Goal: Transaction & Acquisition: Purchase product/service

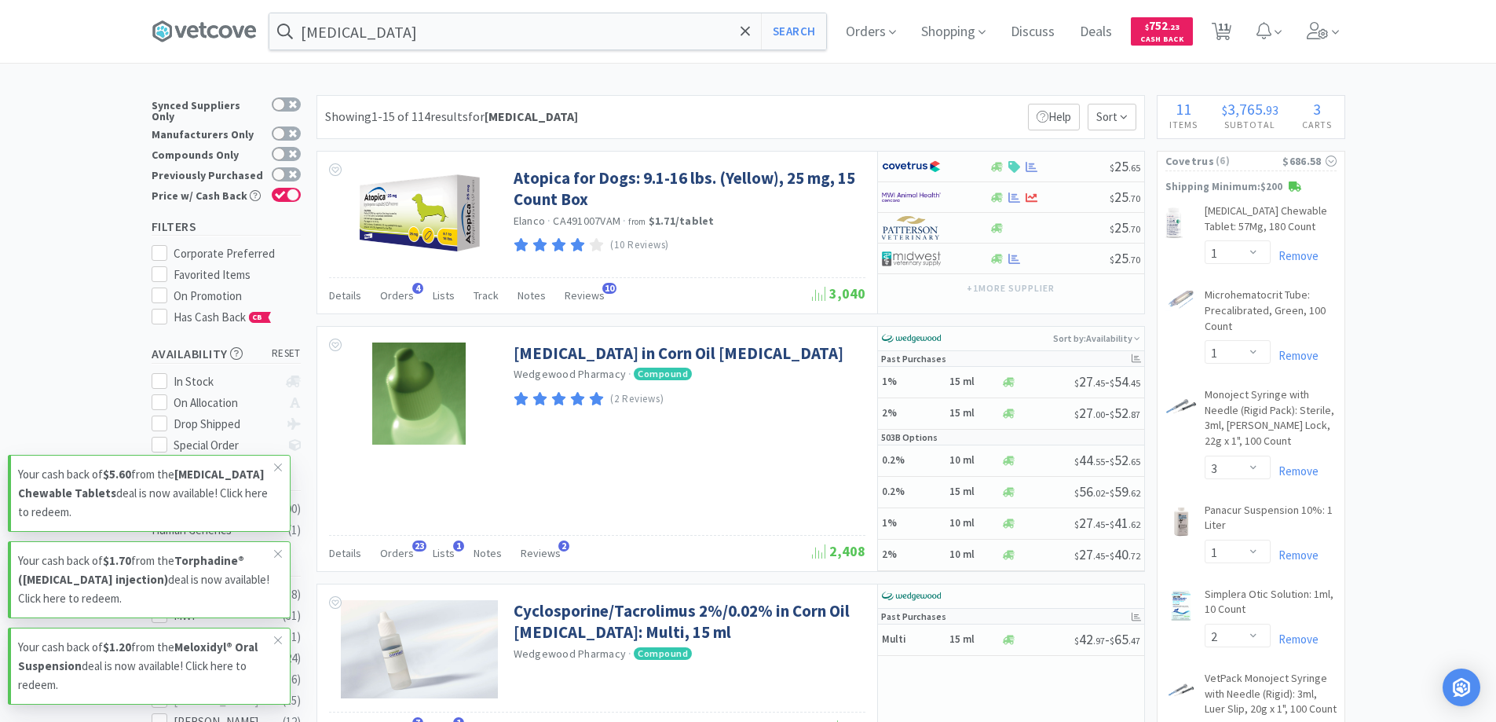
select select "1"
select select "3"
select select "1"
select select "2"
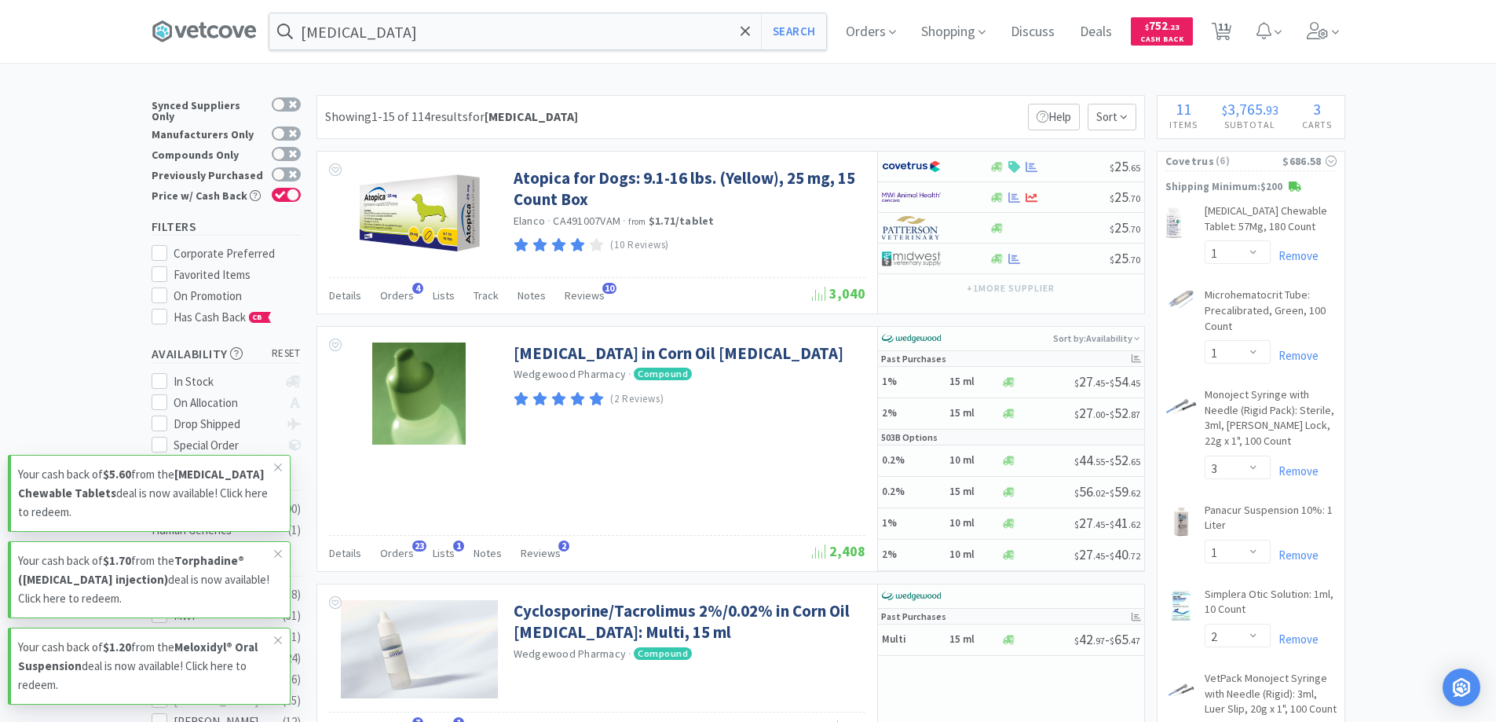
select select "3"
select select "2"
select select "3"
select select "1"
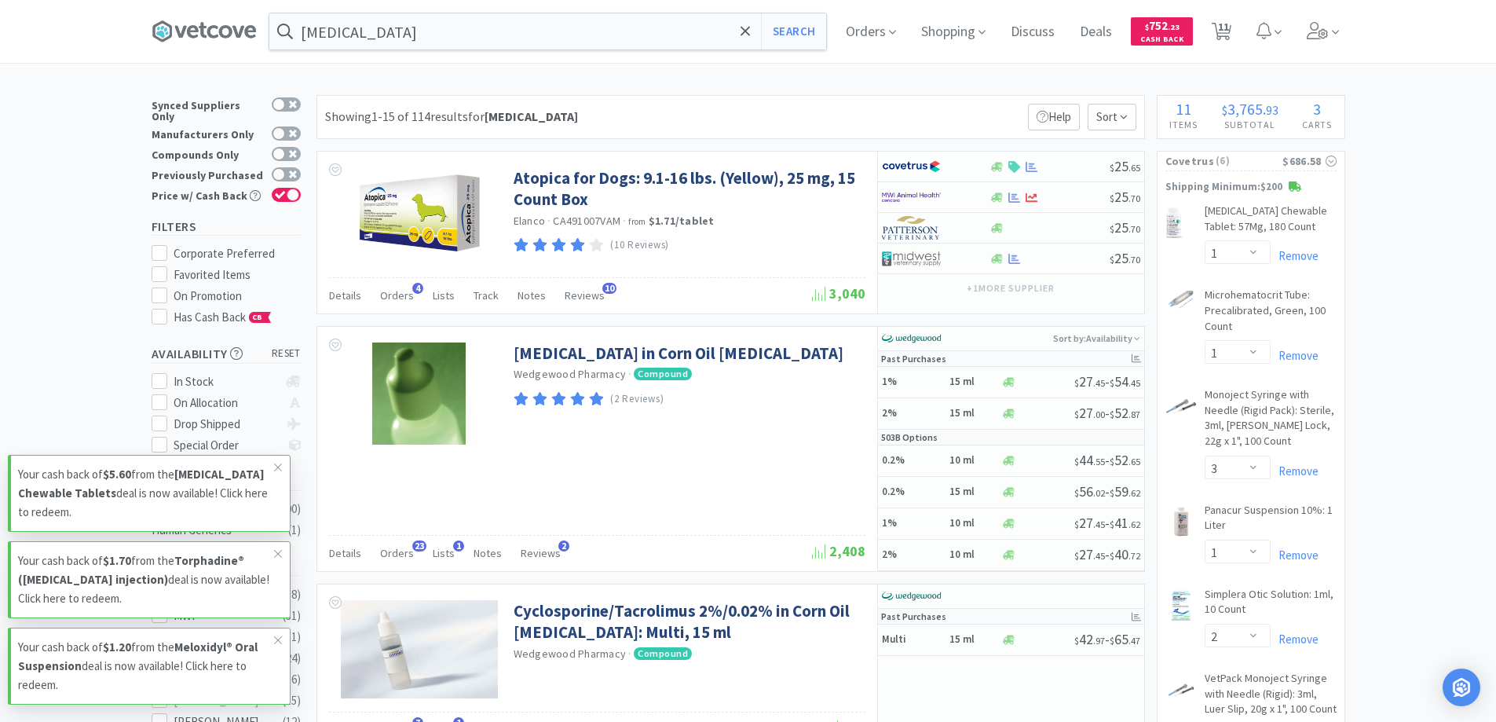
select select "5"
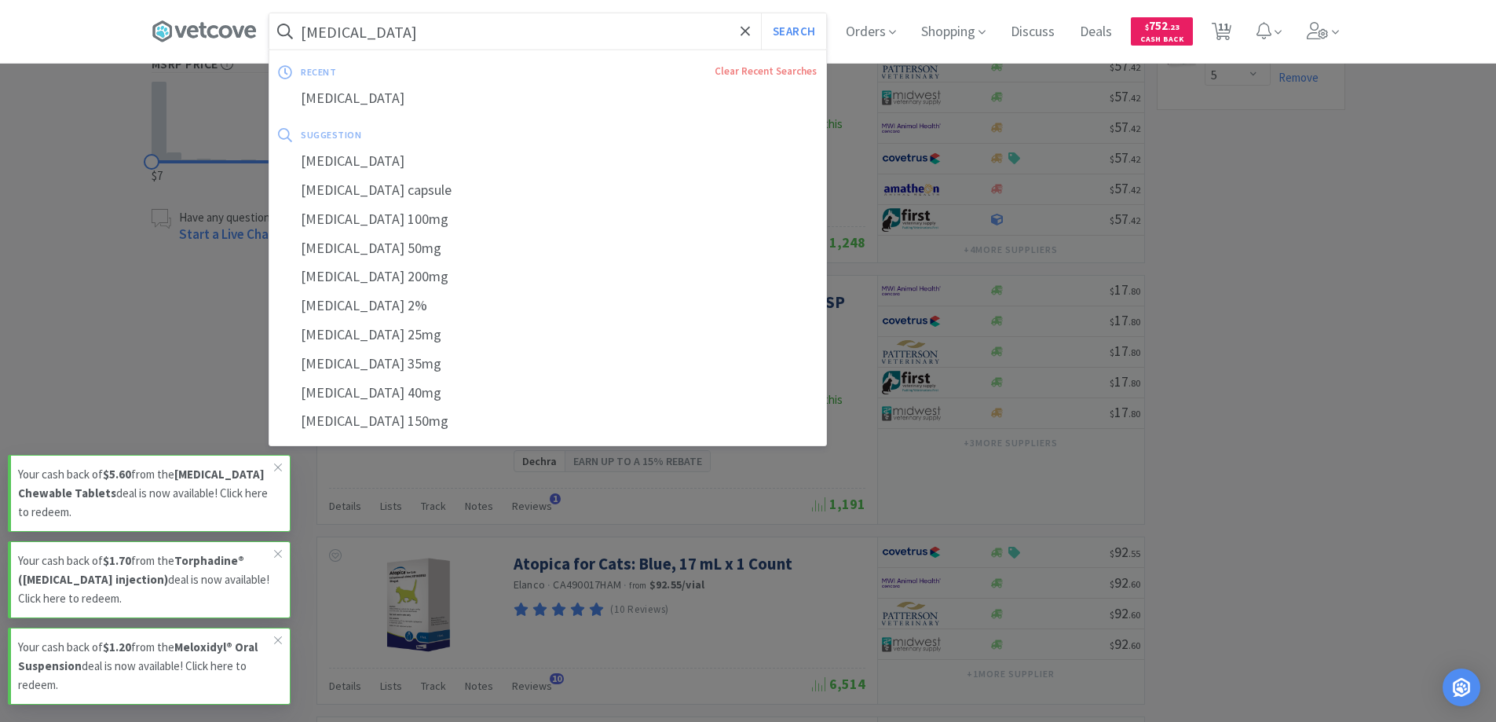
click at [389, 42] on input "[MEDICAL_DATA]" at bounding box center [547, 31] width 557 height 36
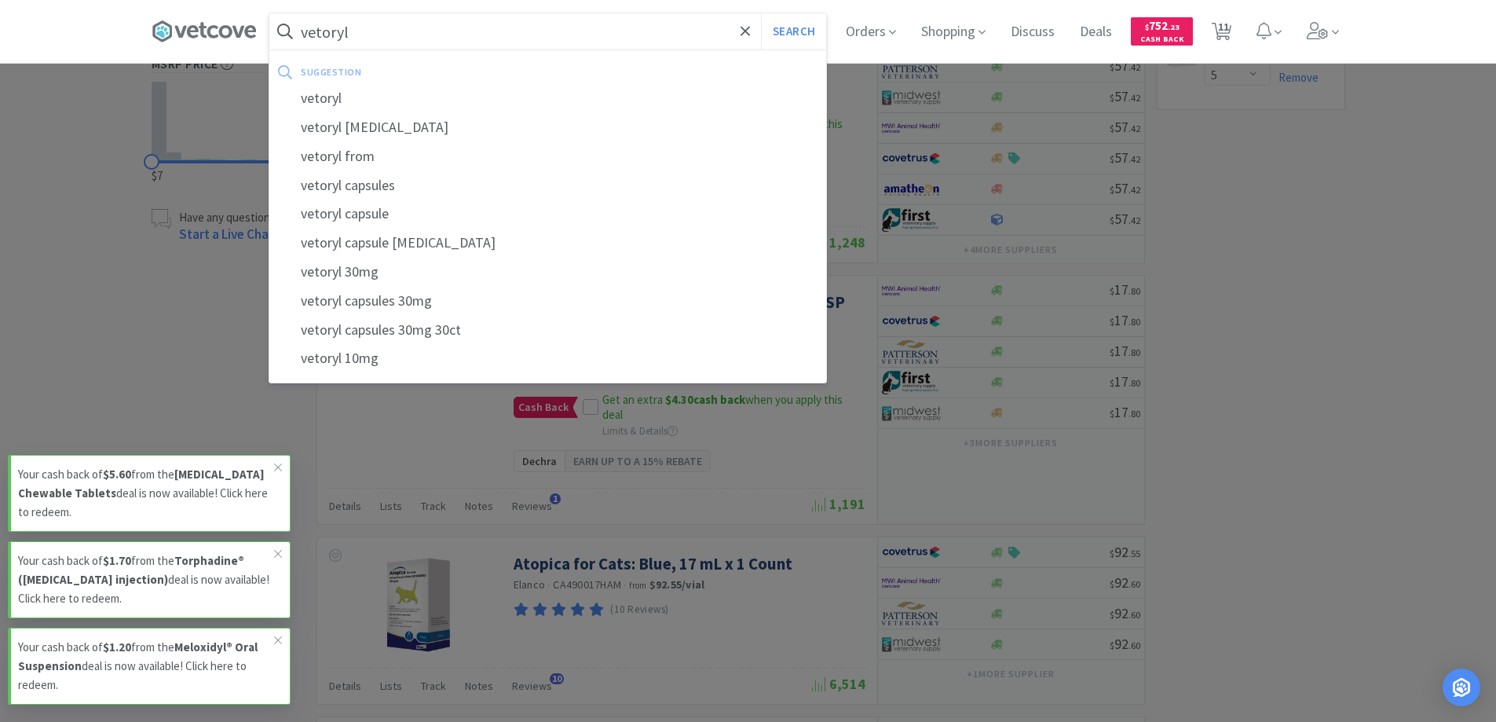
type input "vetoryl"
click at [761, 13] on button "Search" at bounding box center [793, 31] width 65 height 36
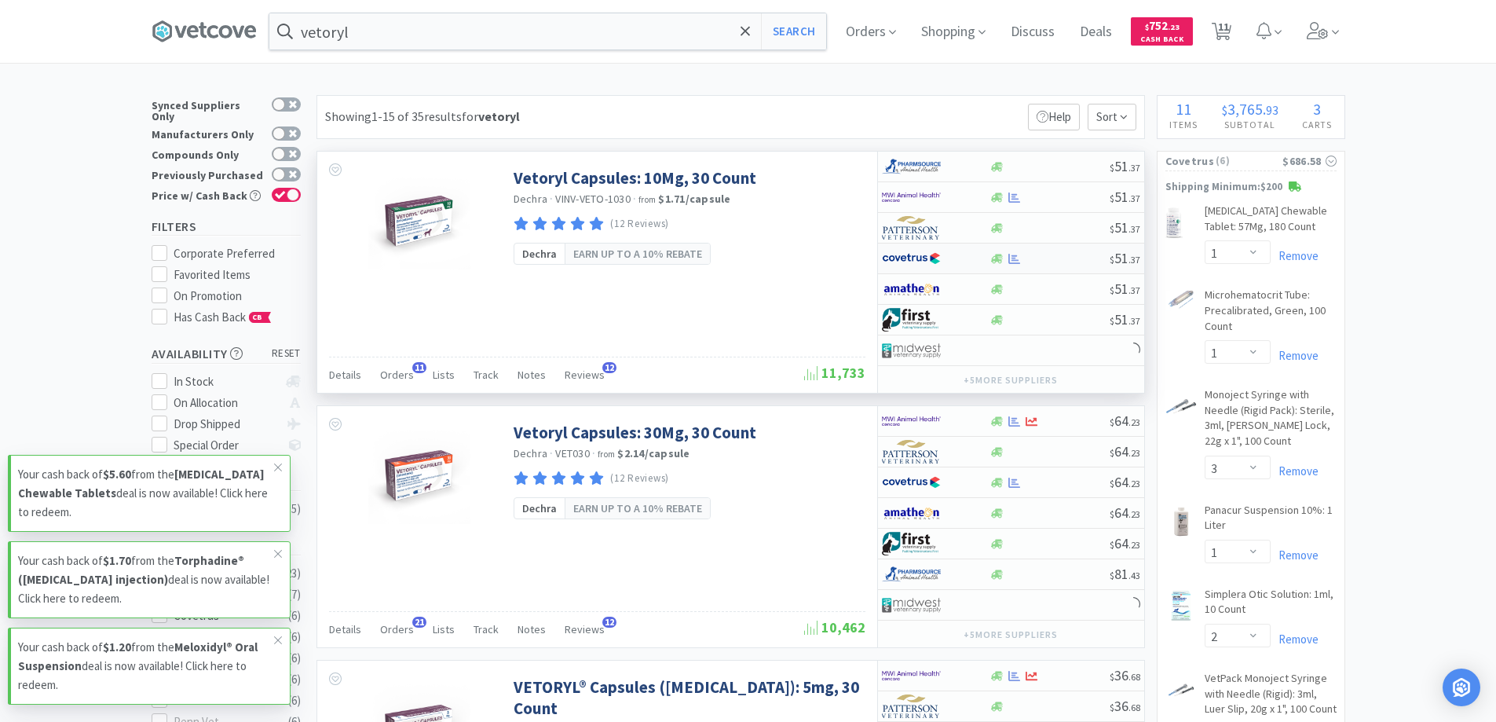
click at [1038, 256] on div at bounding box center [1050, 259] width 120 height 12
select select "1"
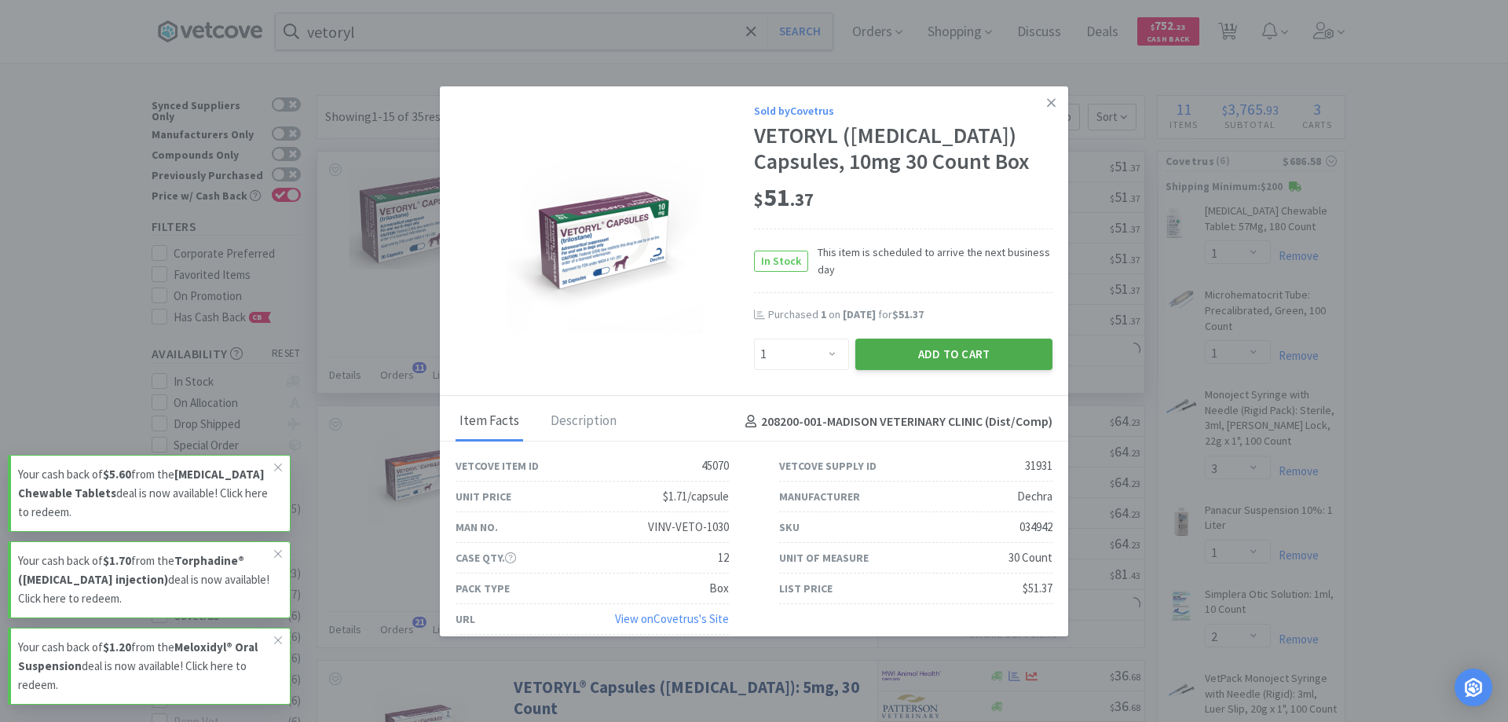
click at [957, 347] on button "Add to Cart" at bounding box center [953, 354] width 197 height 31
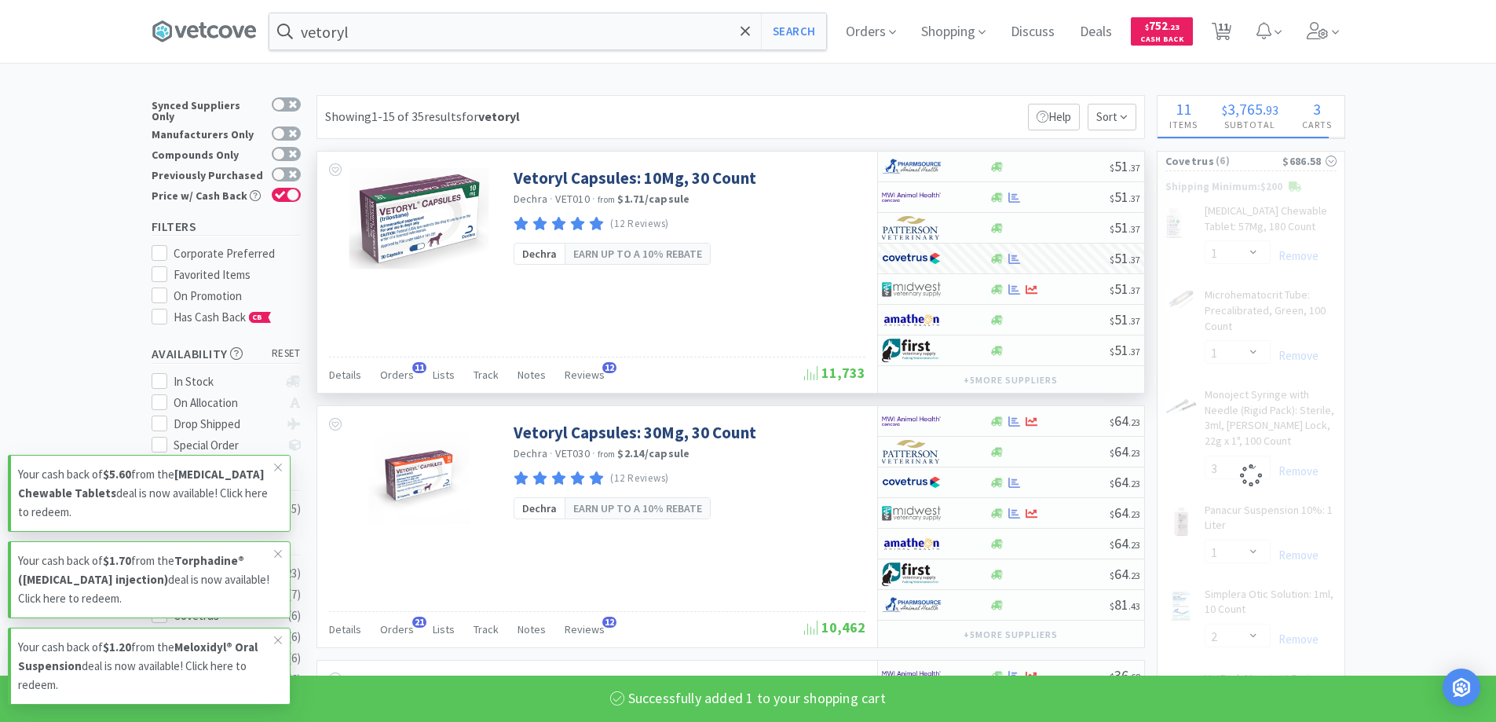
select select "1"
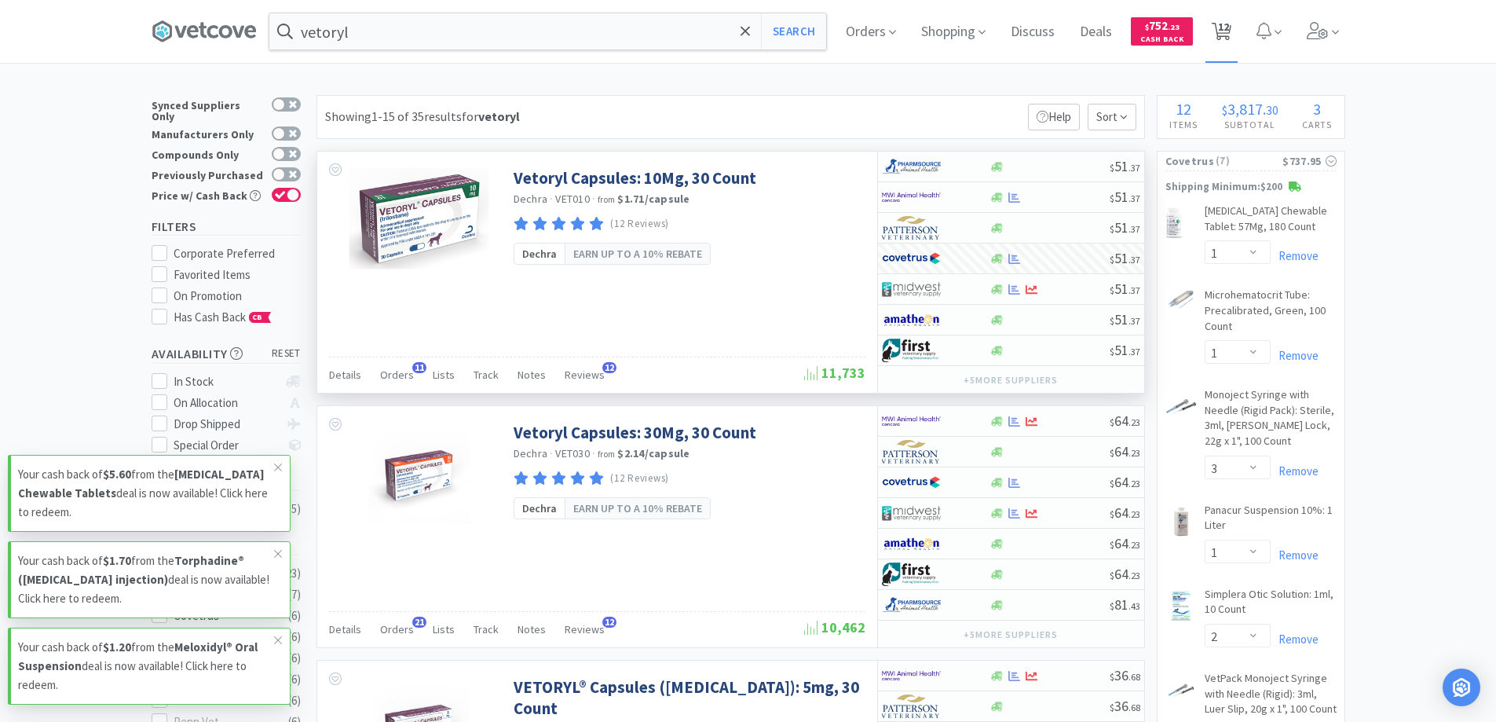
click at [1229, 27] on span "12" at bounding box center [1223, 26] width 11 height 63
select select "3"
select select "1"
select select "5"
select select "2"
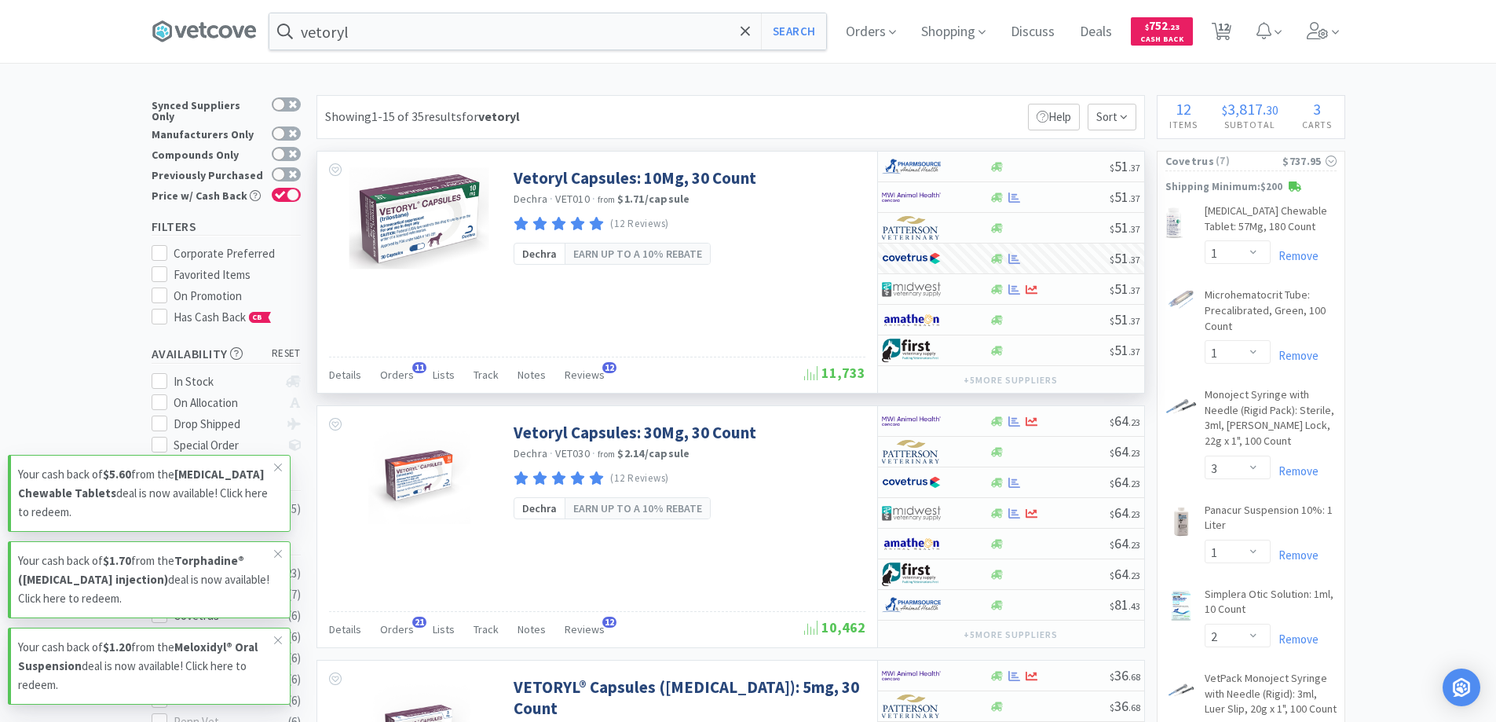
select select "2"
select select "1"
select select "3"
select select "1"
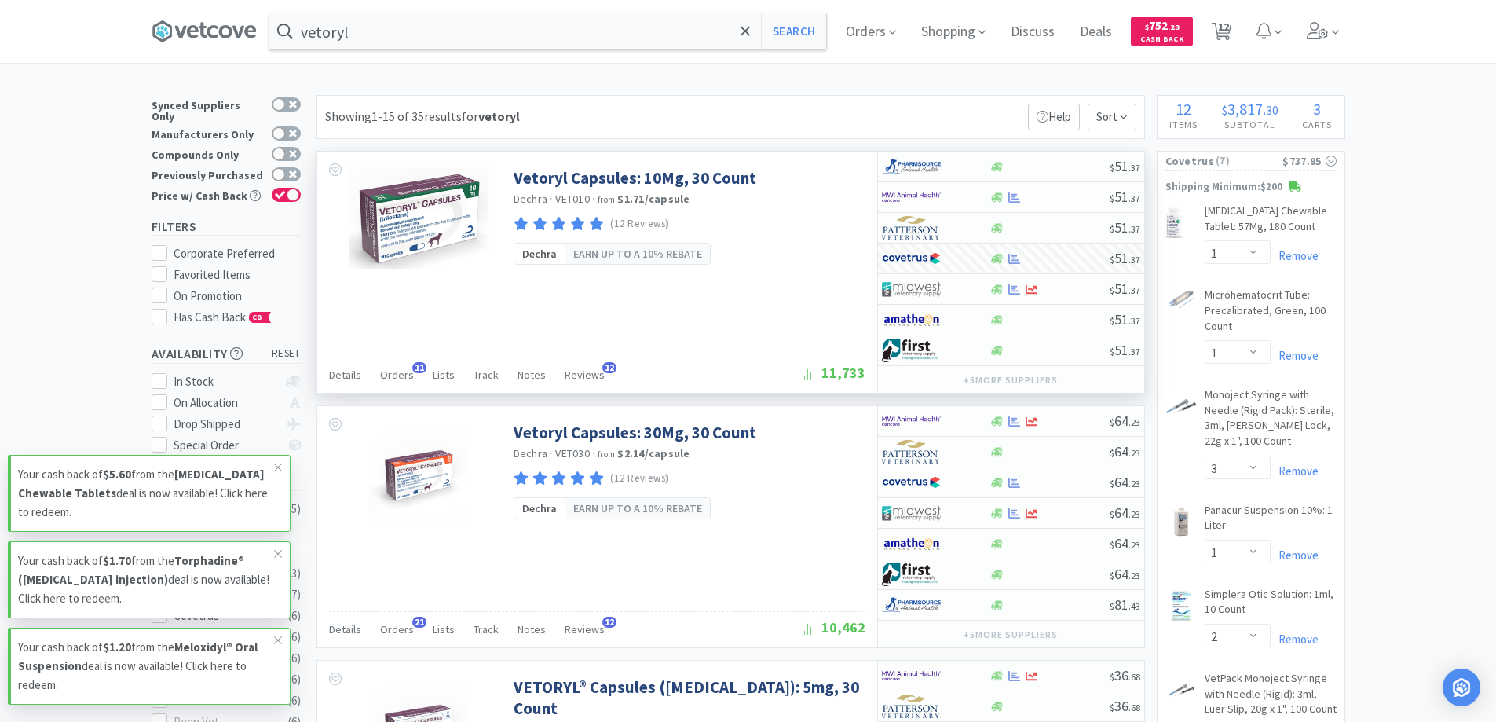
select select "2"
select select "3"
select select "1"
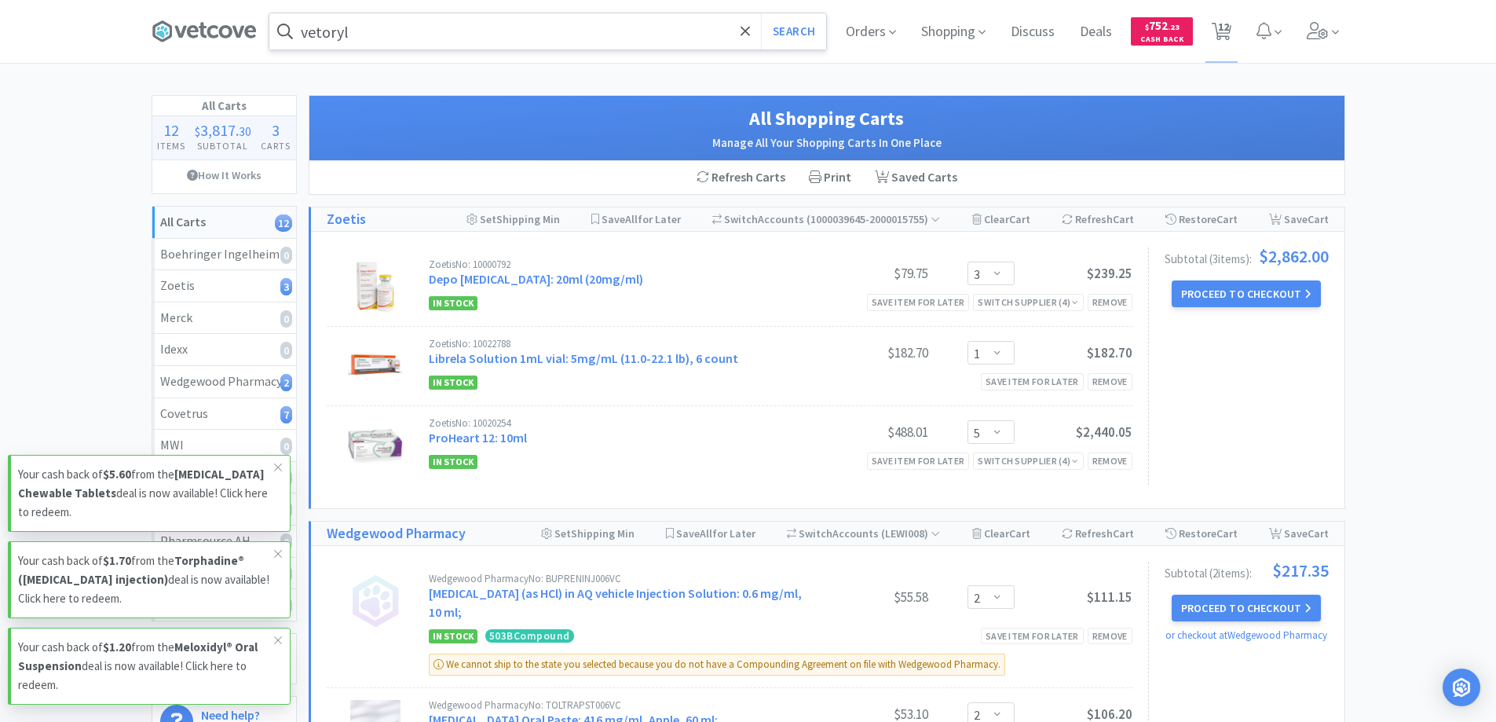
click at [661, 28] on input "vetoryl" at bounding box center [547, 31] width 557 height 36
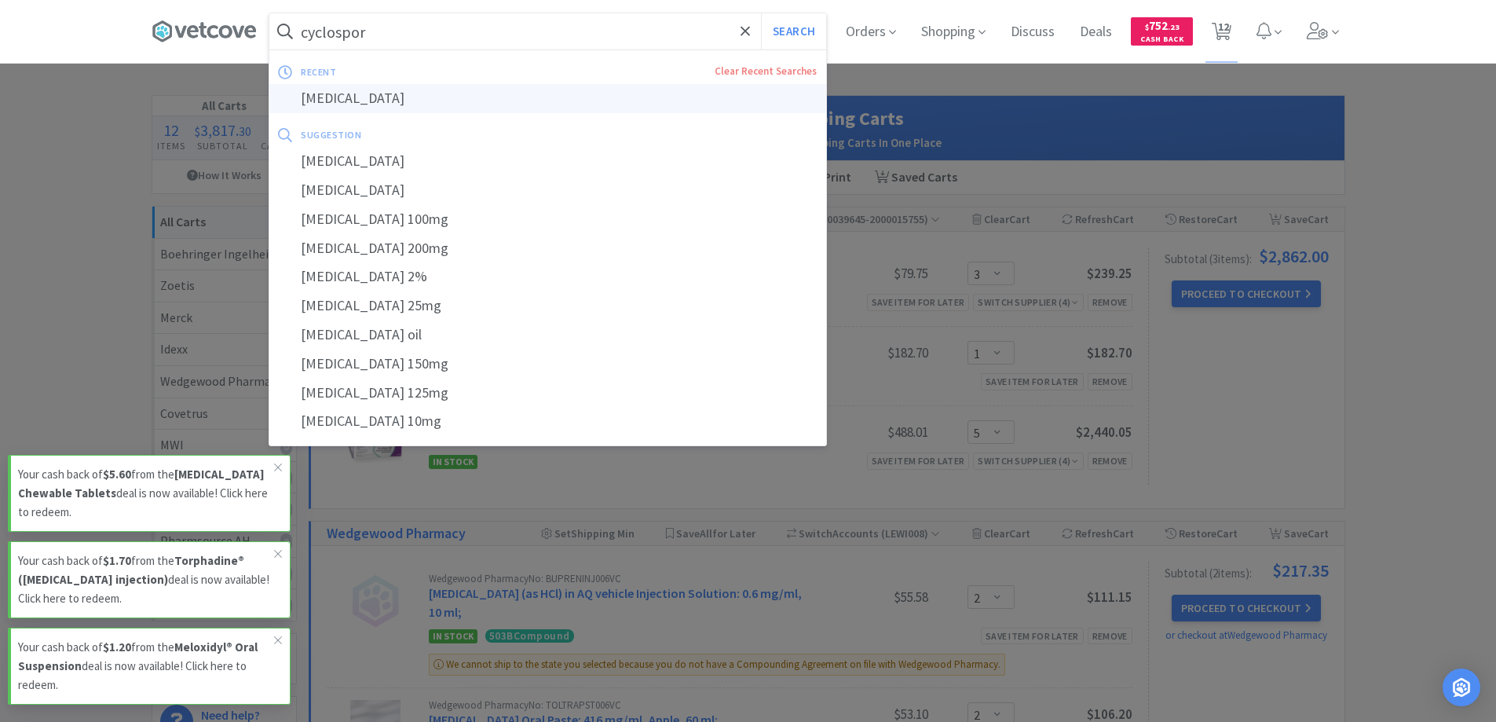
click at [332, 106] on div "[MEDICAL_DATA]" at bounding box center [547, 98] width 557 height 29
type input "[MEDICAL_DATA]"
select select "1"
select select "3"
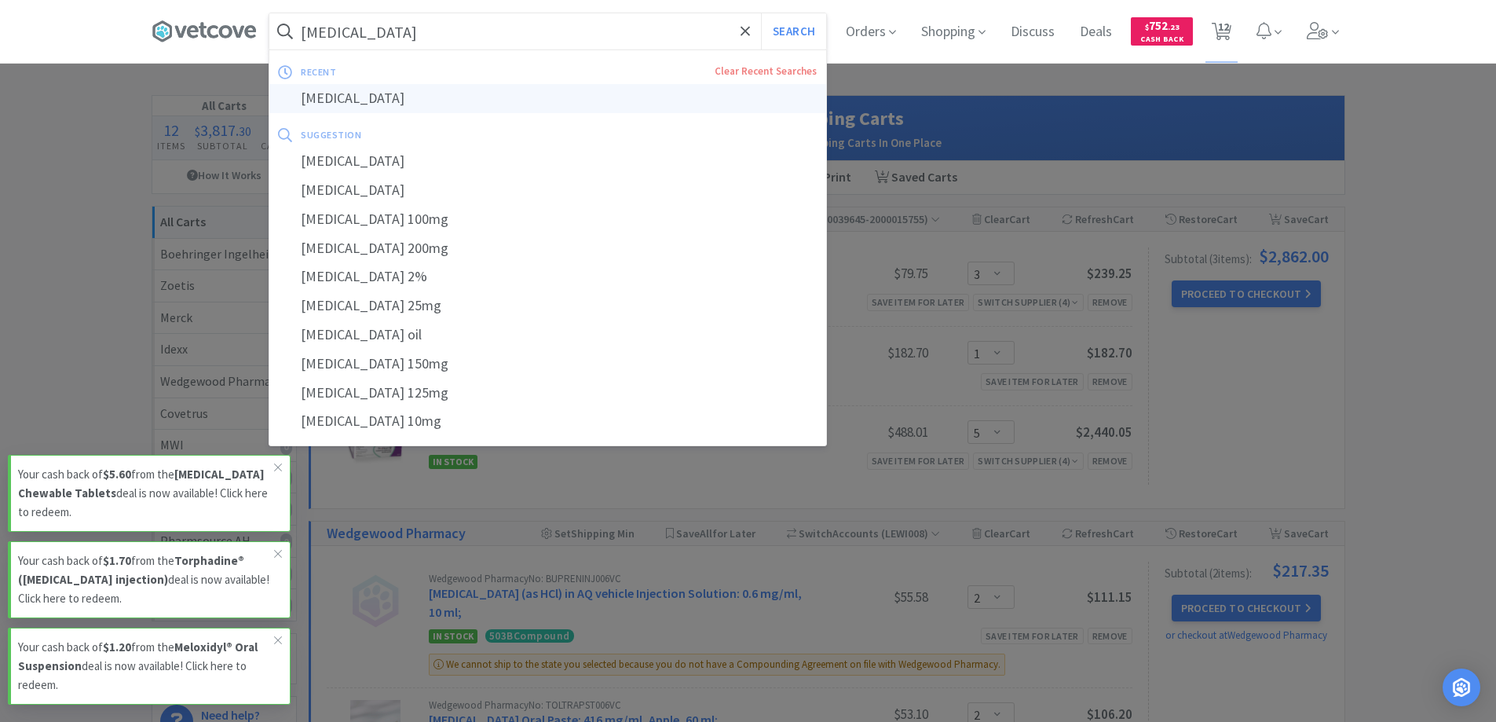
select select "1"
select select "2"
select select "3"
select select "1"
select select "2"
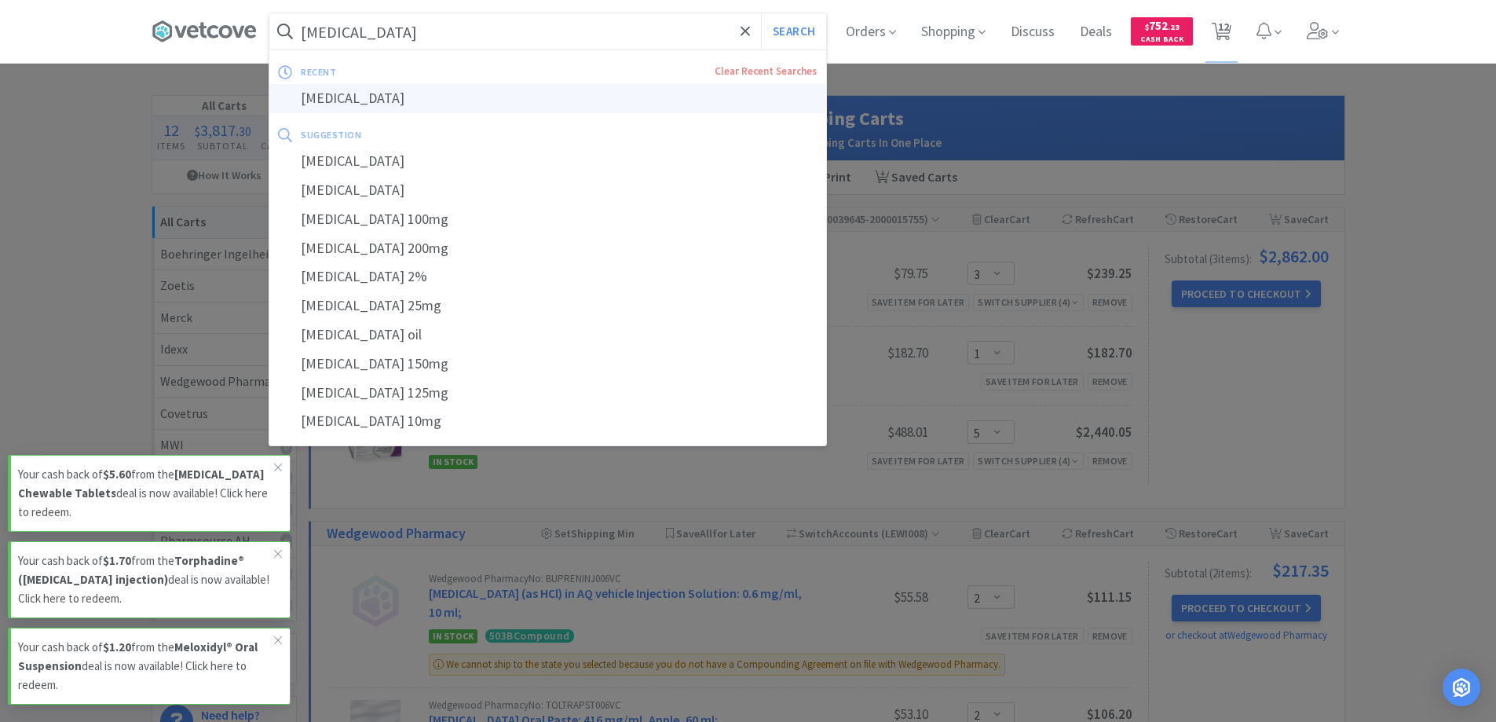
select select "2"
select select "3"
select select "1"
select select "5"
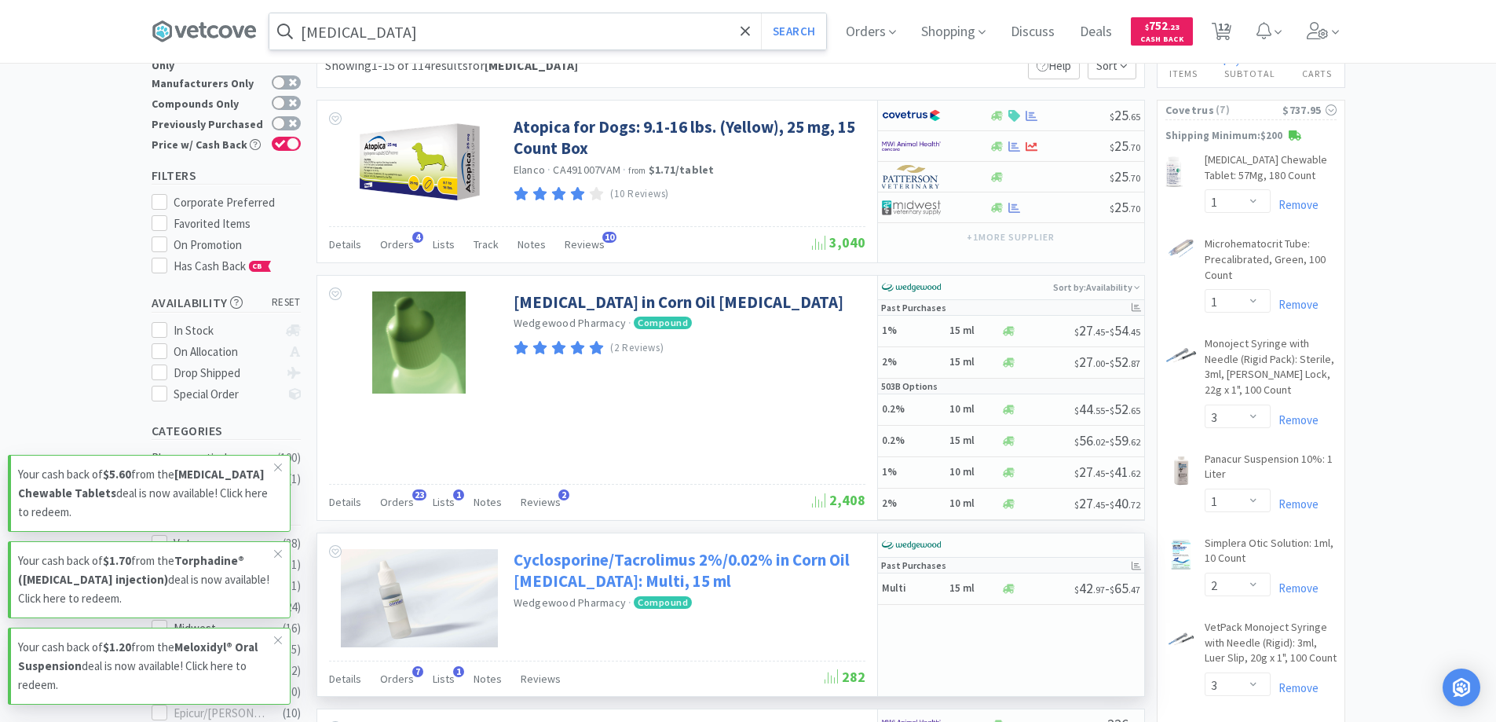
scroll to position [79, 0]
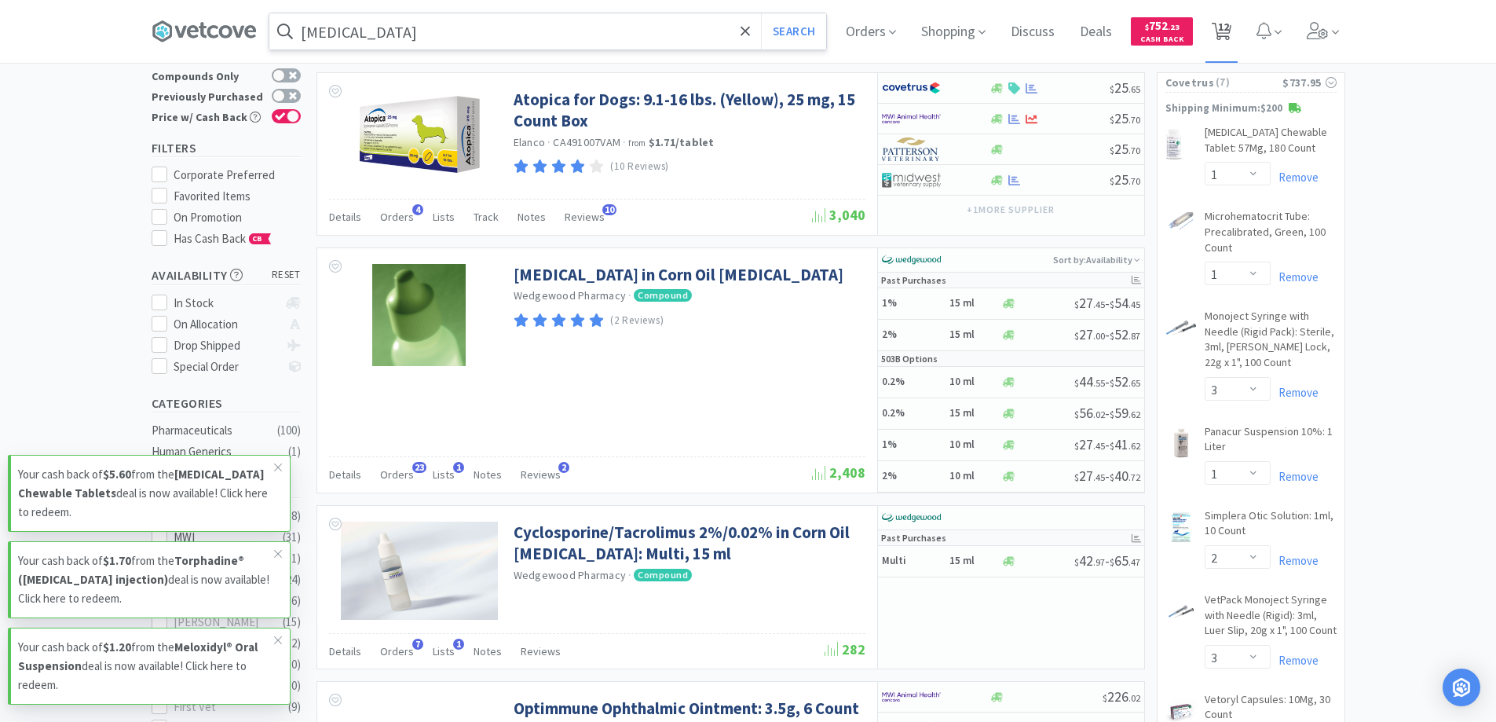
click at [1229, 19] on span "12" at bounding box center [1223, 26] width 11 height 63
select select "3"
select select "1"
select select "5"
select select "2"
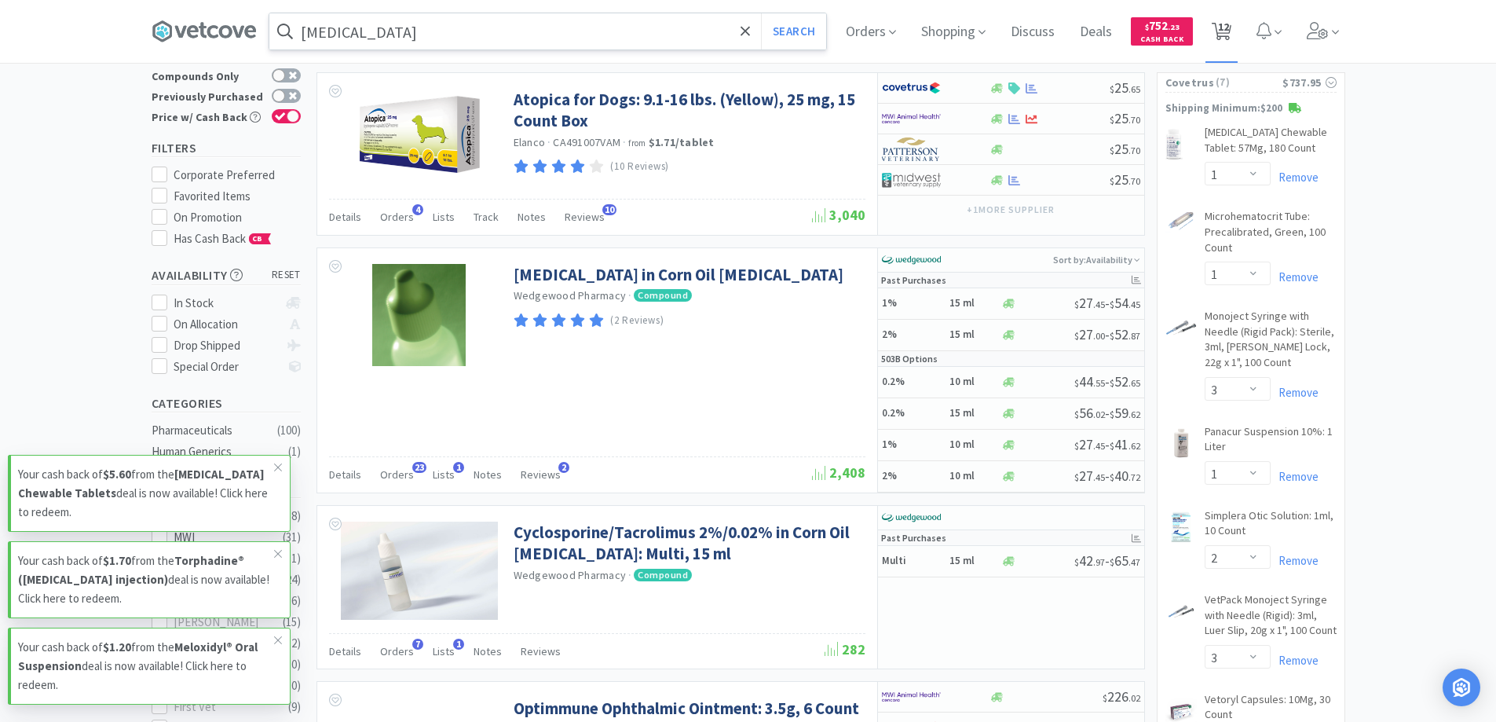
select select "2"
select select "1"
select select "3"
select select "1"
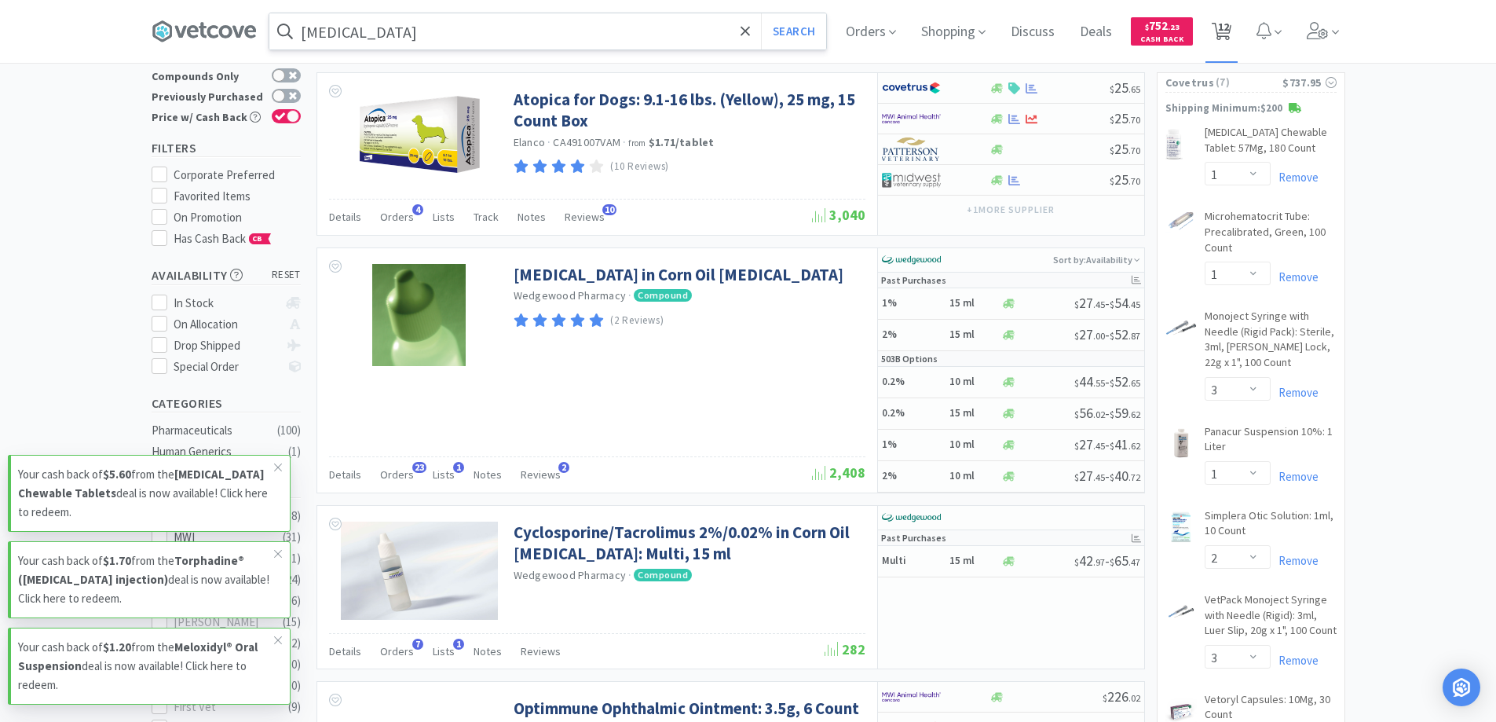
select select "2"
select select "3"
select select "1"
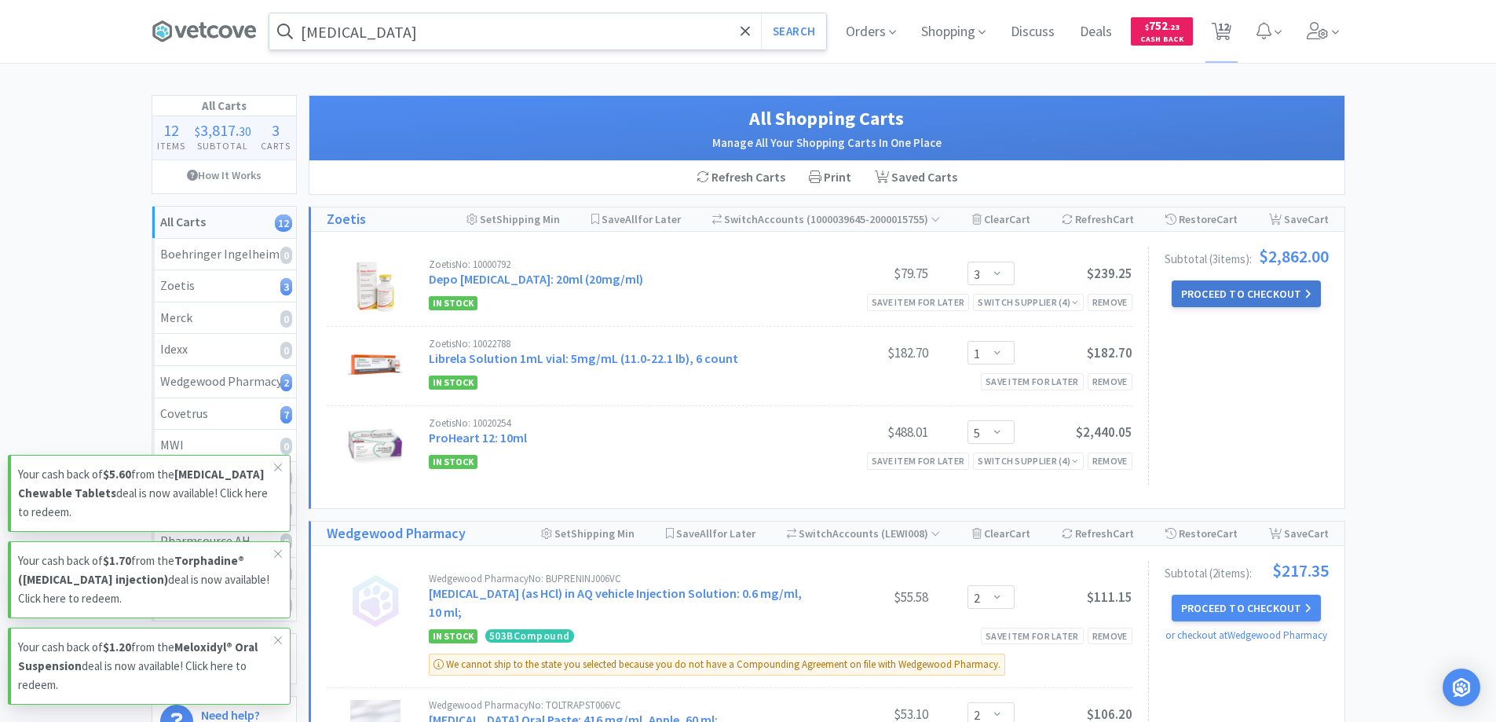
click at [1254, 302] on button "Proceed to Checkout" at bounding box center [1246, 293] width 149 height 27
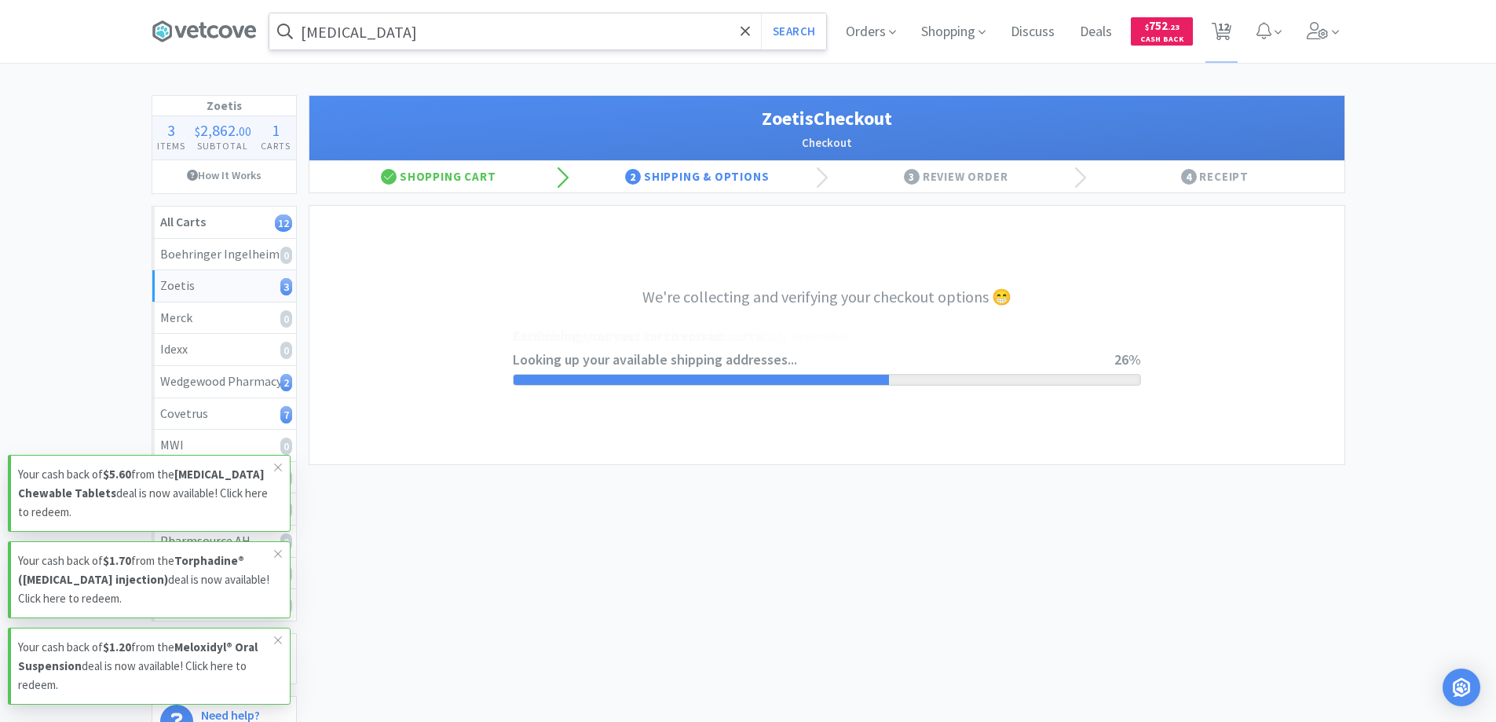
select select "invoice"
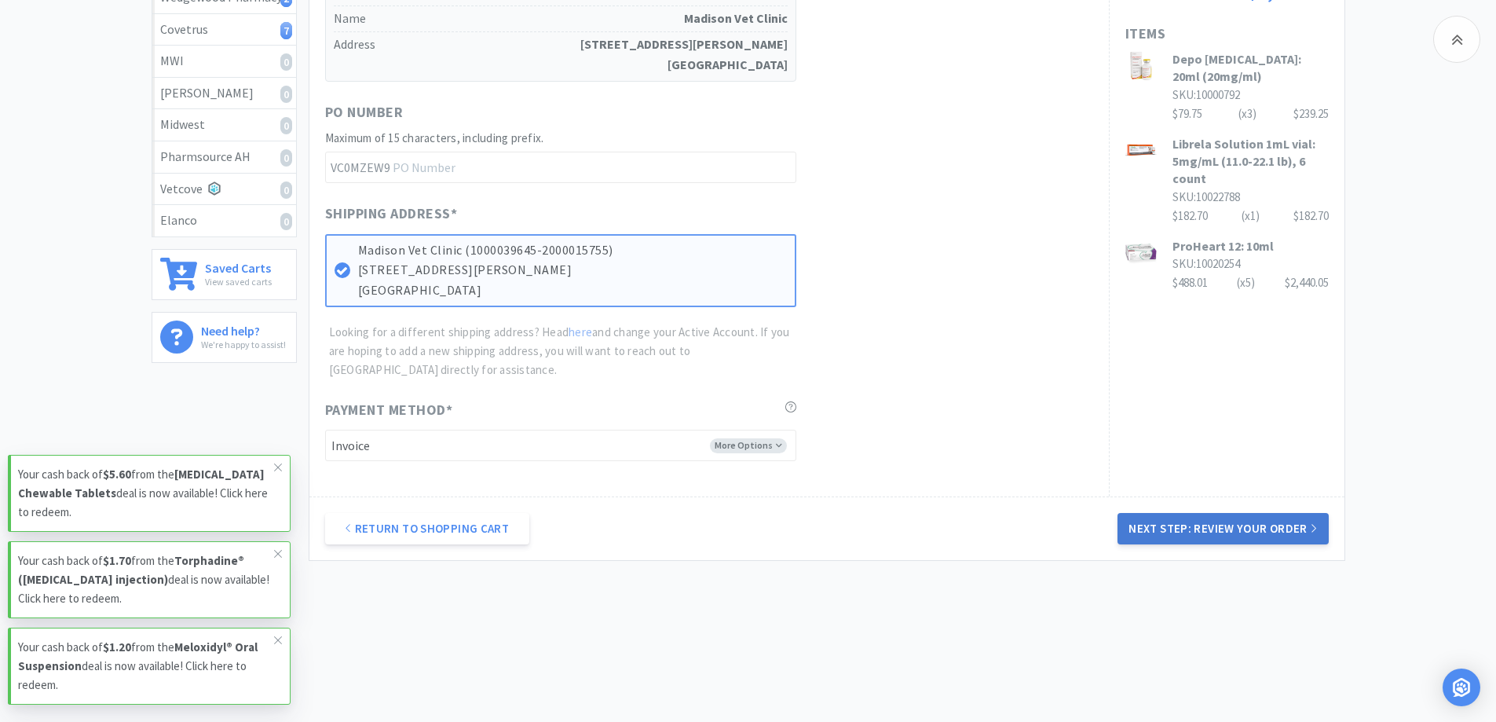
click at [1191, 535] on button "Next Step: Review Your Order" at bounding box center [1223, 528] width 211 height 31
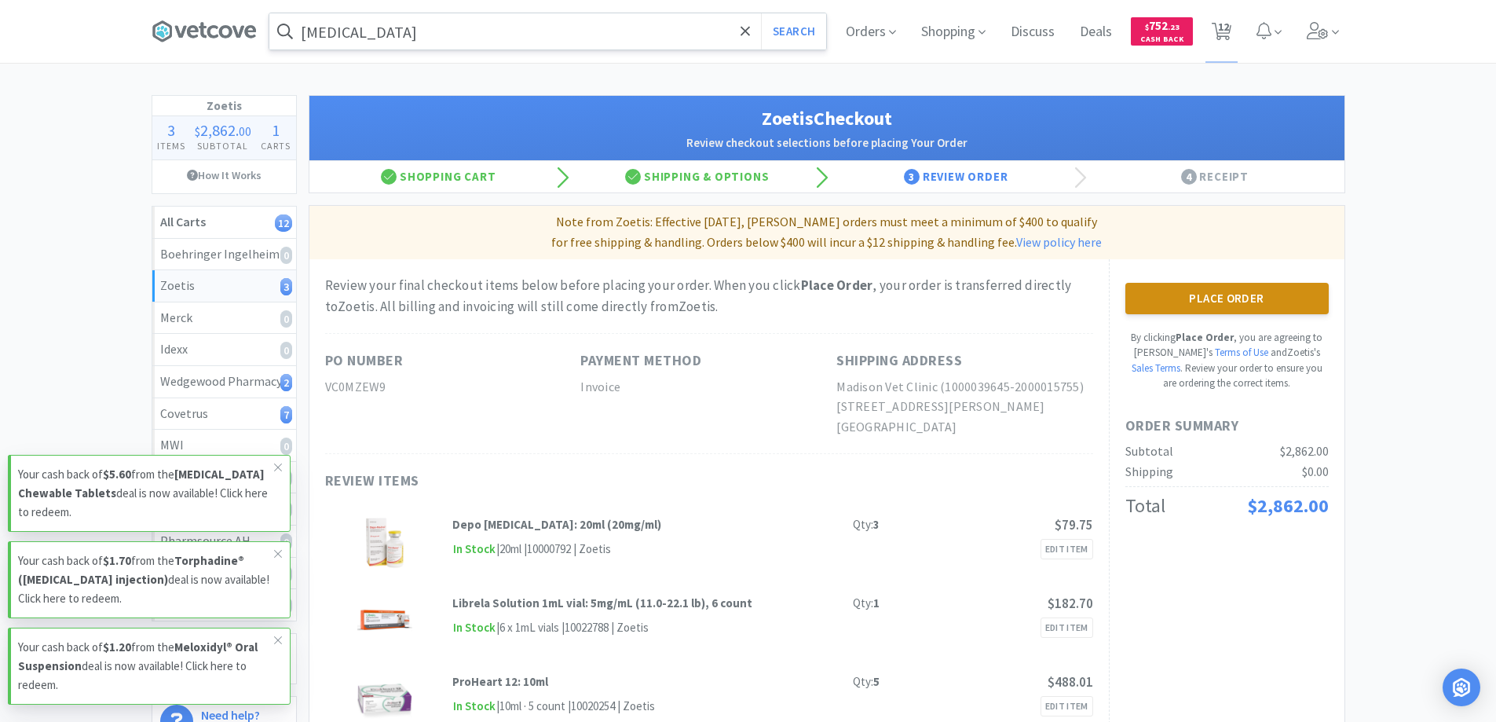
click at [1141, 305] on button "Place Order" at bounding box center [1227, 298] width 203 height 31
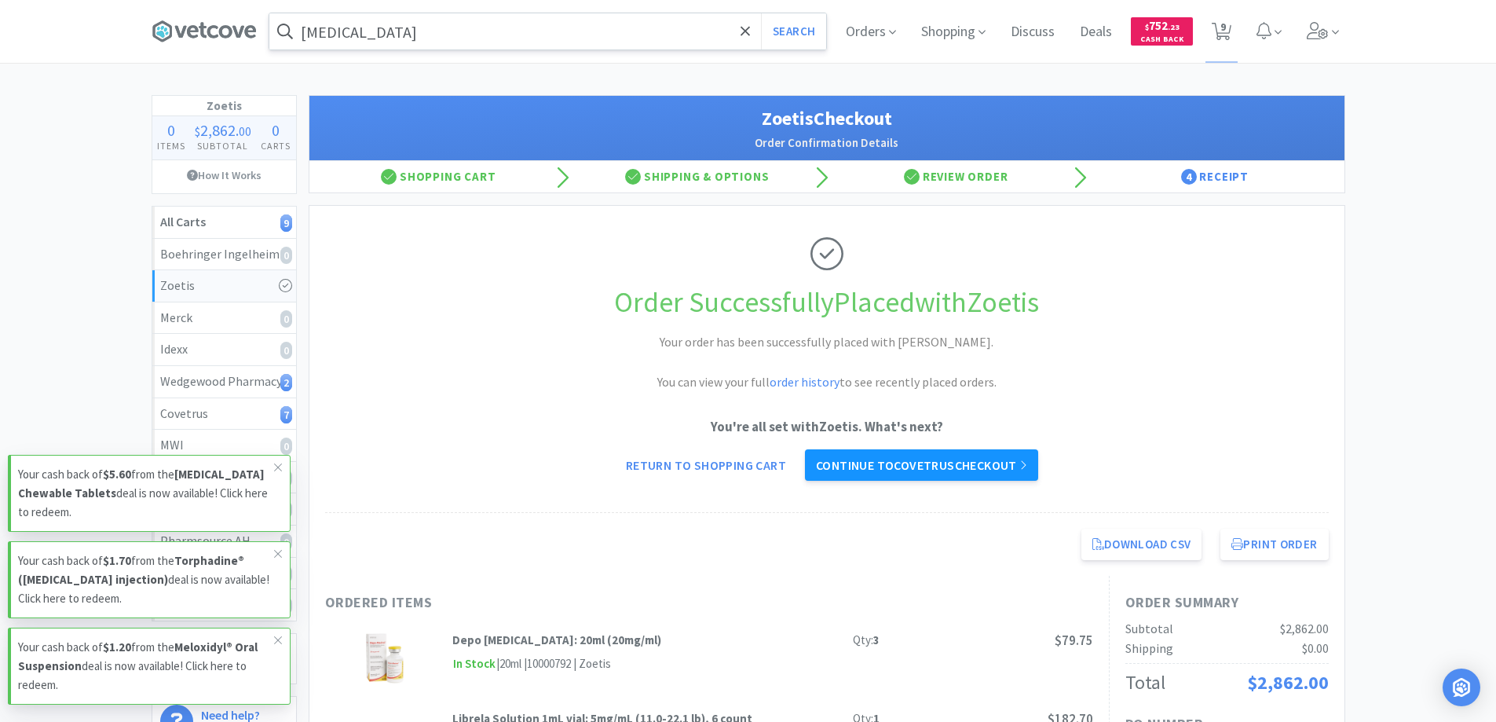
click at [945, 452] on link "Continue to Covetrus checkout" at bounding box center [921, 464] width 233 height 31
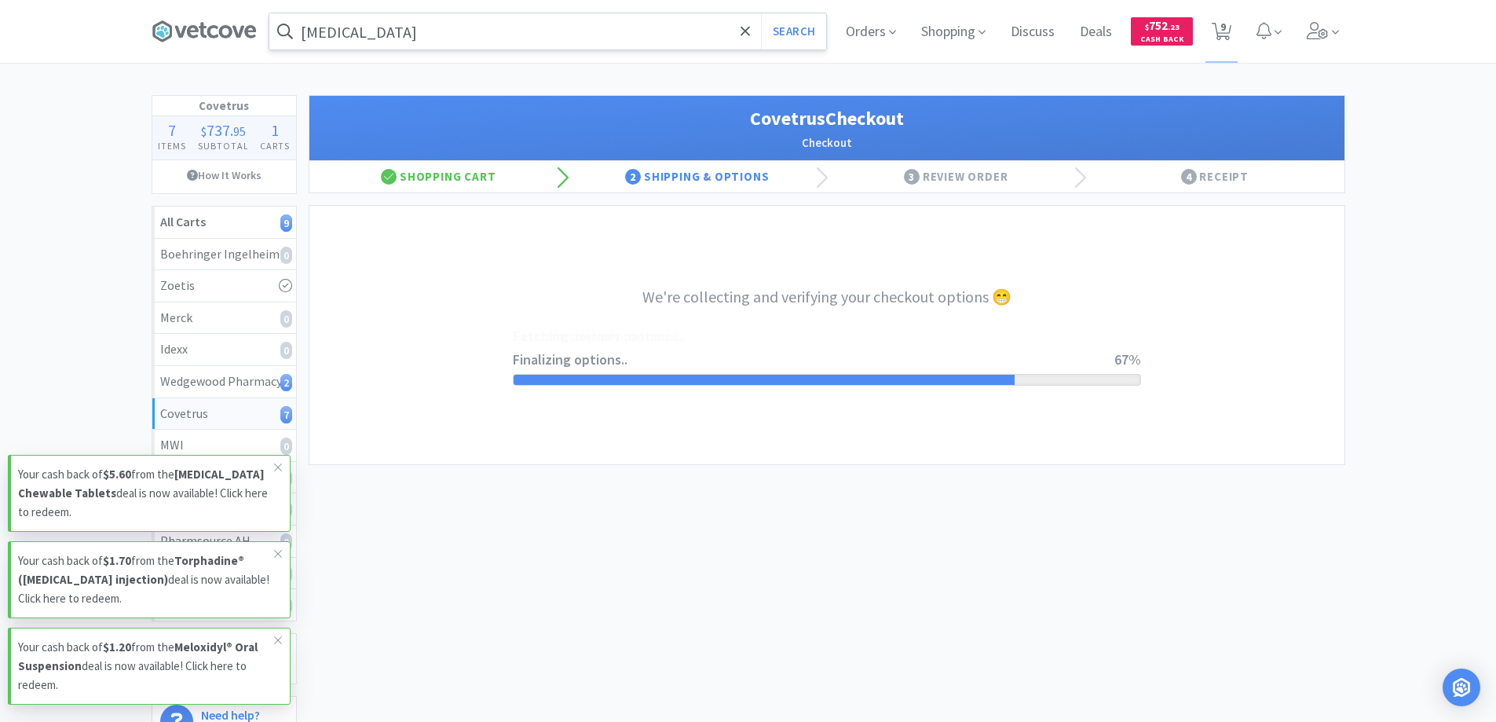
select select "ACCOUNT"
select select "cvt-standard-net"
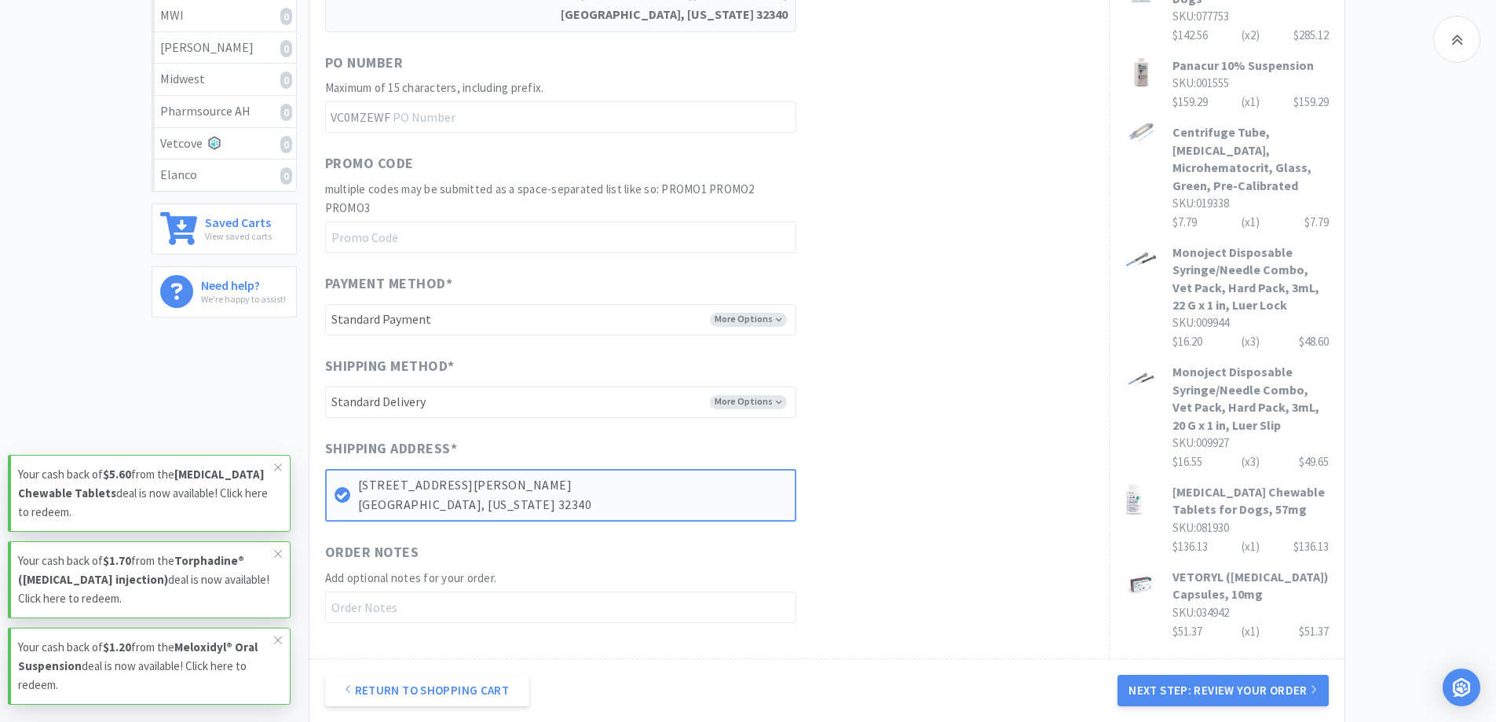
scroll to position [513, 0]
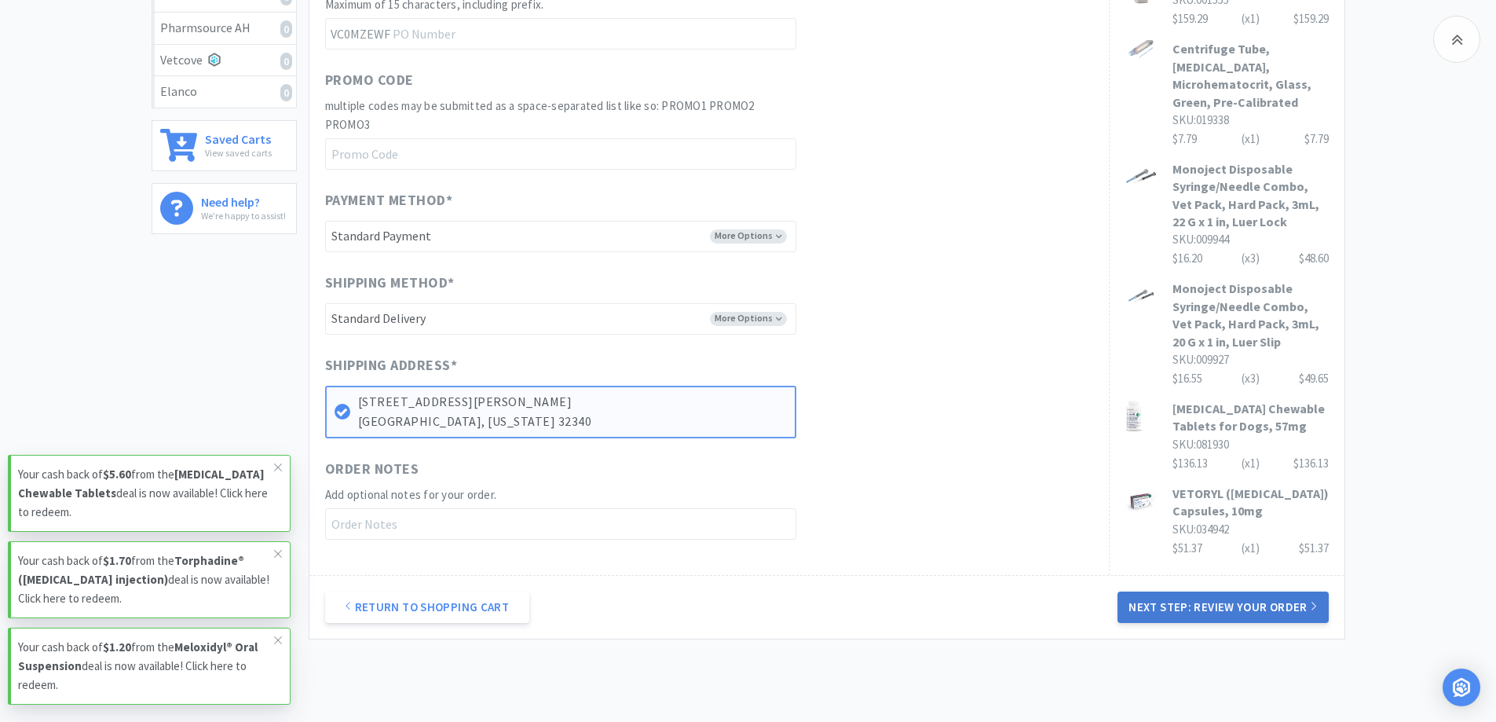
click at [1202, 607] on button "Next Step: Review Your Order" at bounding box center [1223, 606] width 211 height 31
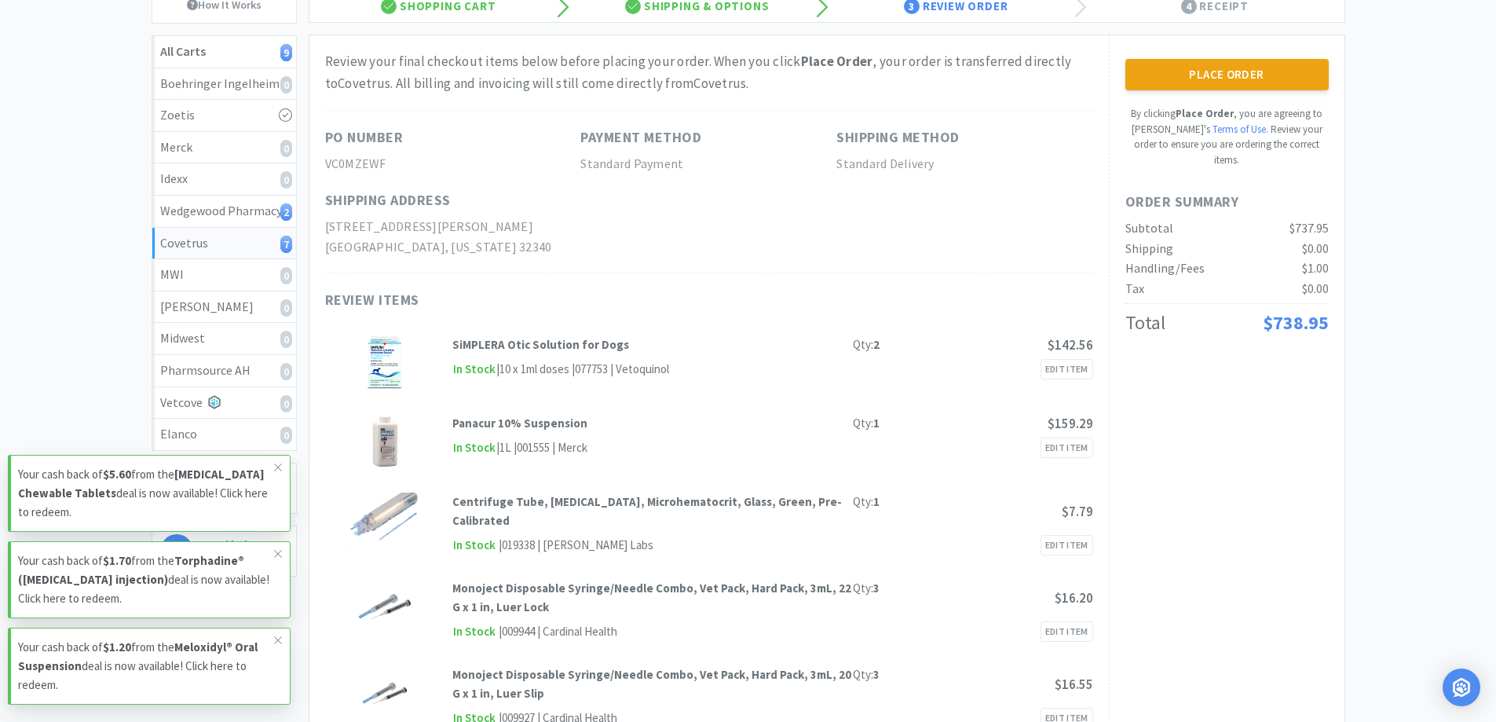
scroll to position [0, 0]
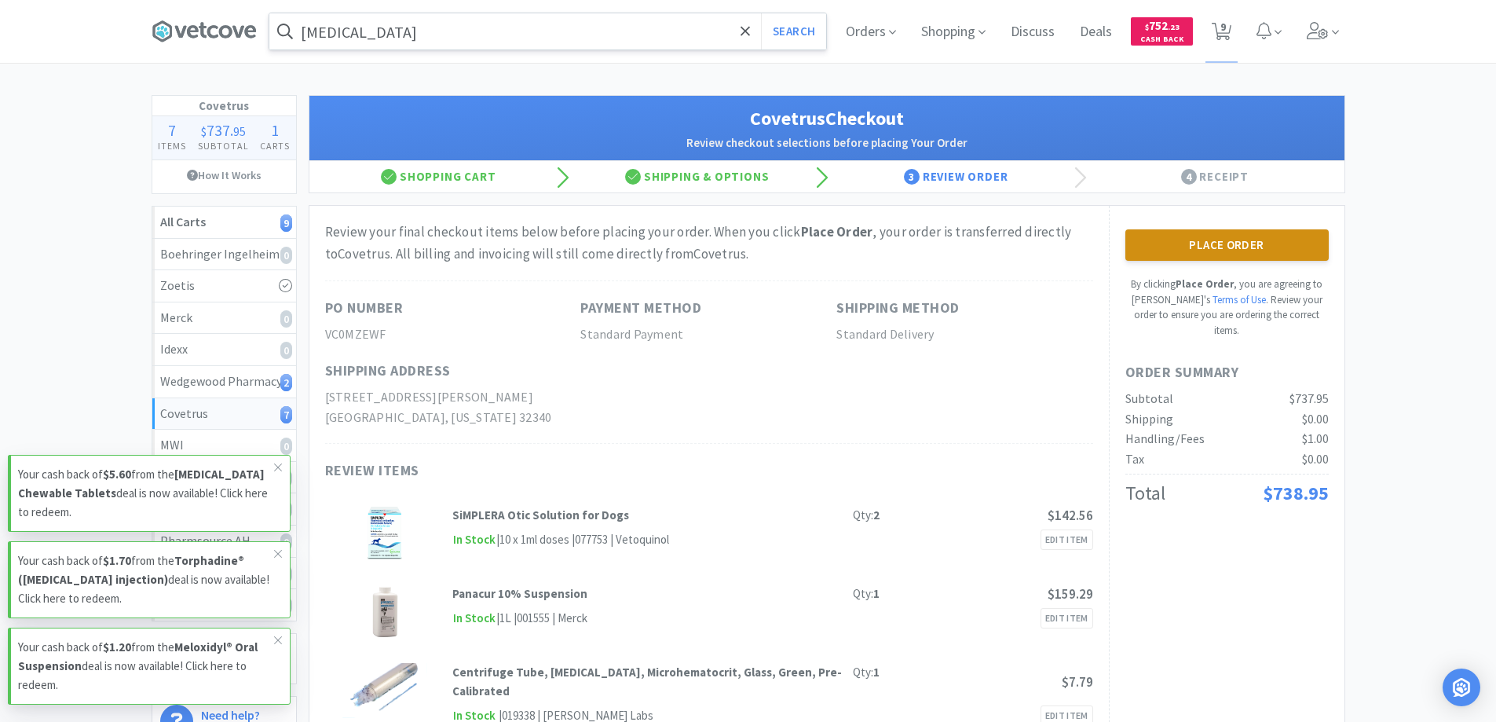
click at [1206, 255] on button "Place Order" at bounding box center [1227, 244] width 203 height 31
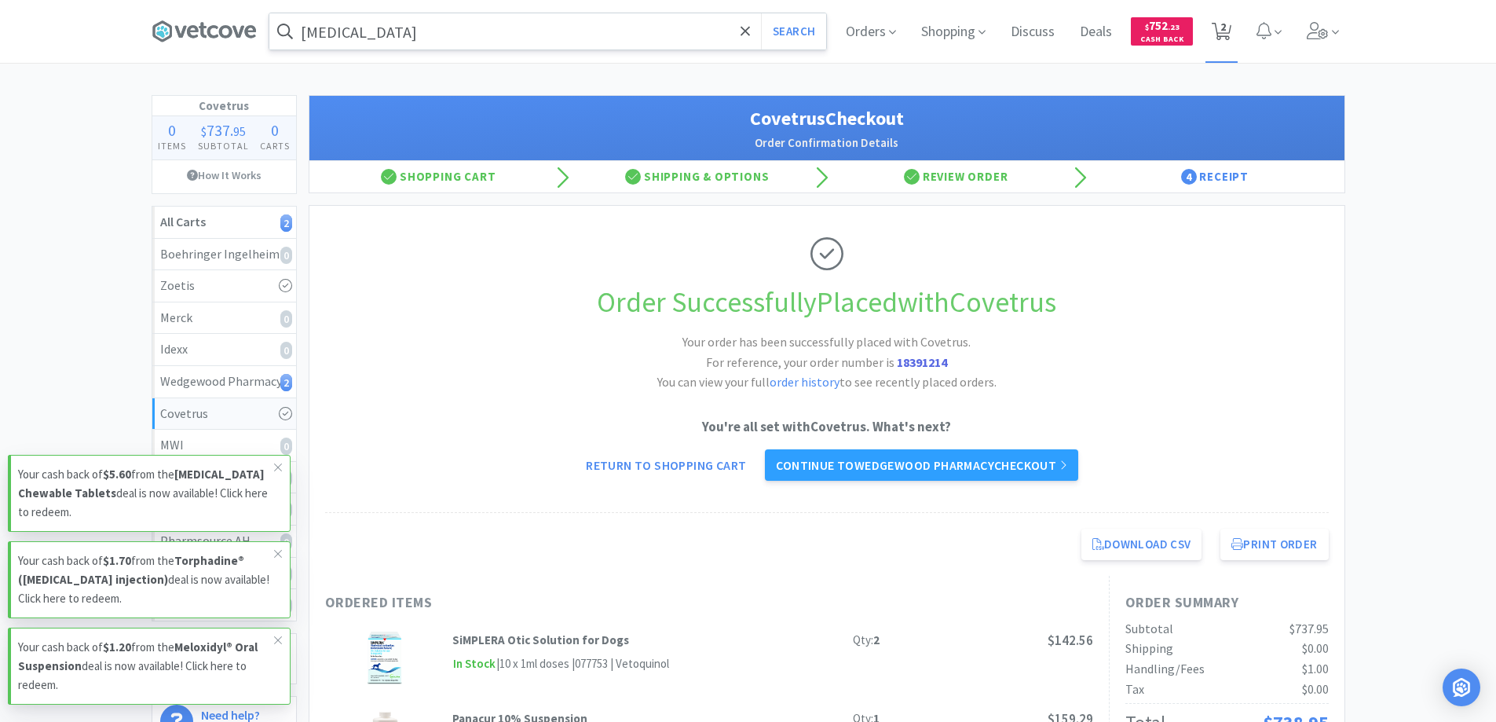
click at [1219, 31] on icon at bounding box center [1222, 31] width 20 height 17
select select "2"
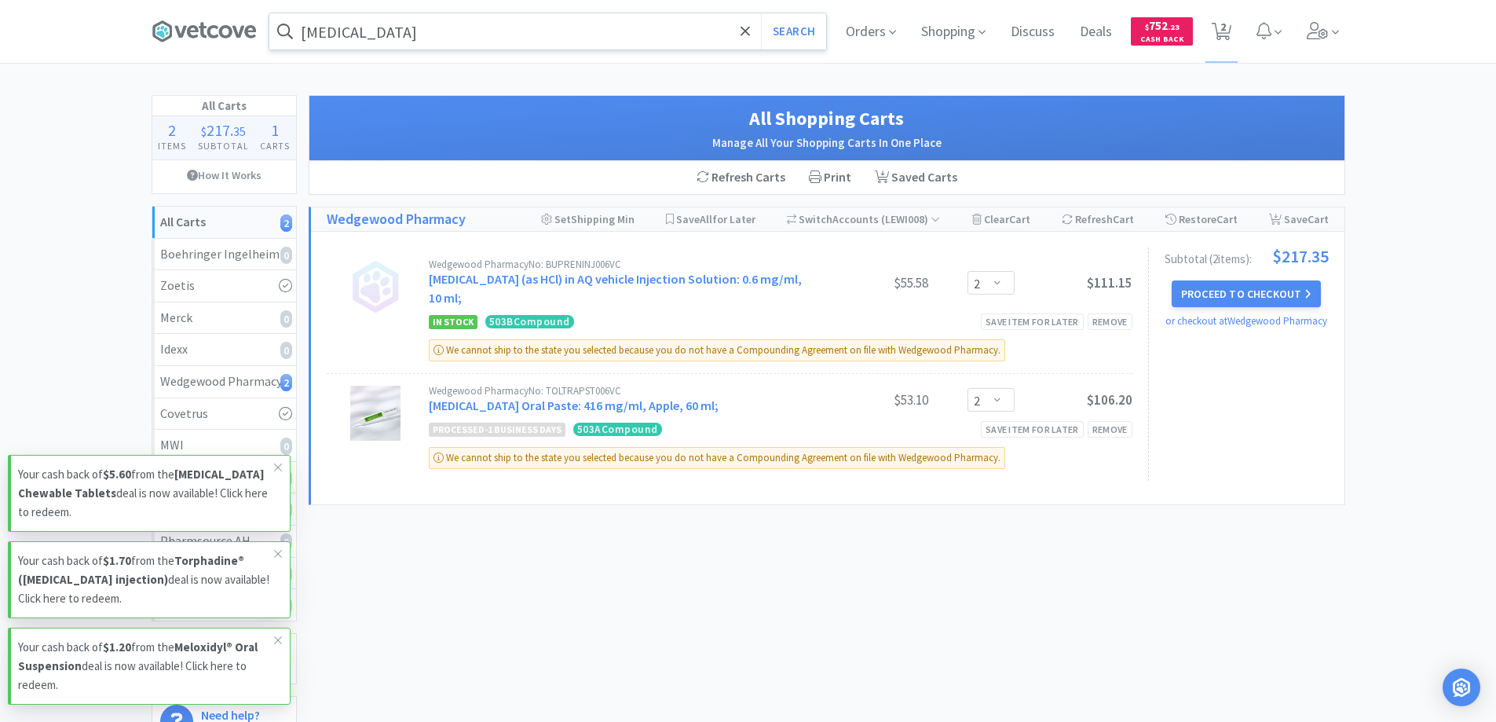
scroll to position [170, 0]
